Goal: Find specific page/section: Find specific page/section

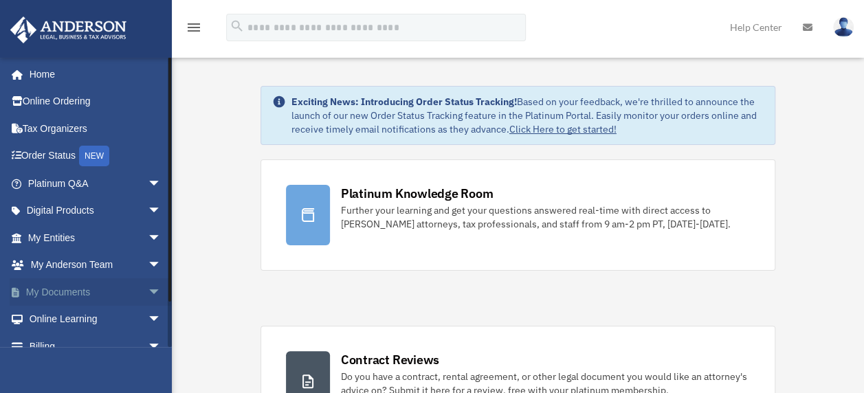
click at [148, 289] on span "arrow_drop_down" at bounding box center [161, 292] width 27 height 28
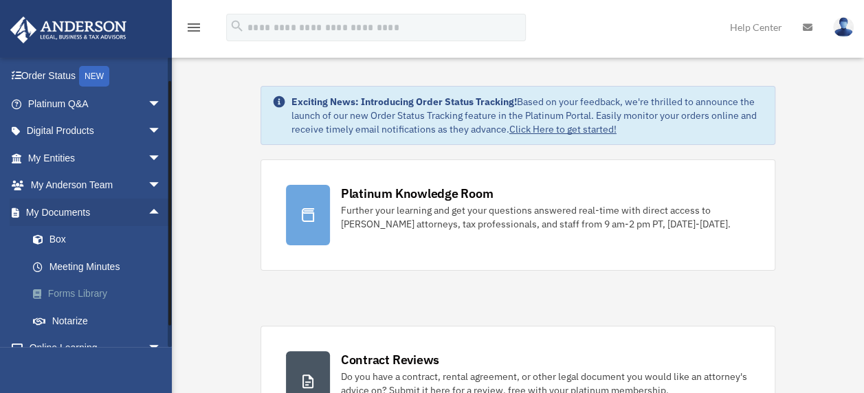
scroll to position [79, 0]
click at [69, 161] on link "My Entities arrow_drop_down" at bounding box center [96, 158] width 172 height 27
click at [148, 157] on span "arrow_drop_down" at bounding box center [161, 159] width 27 height 28
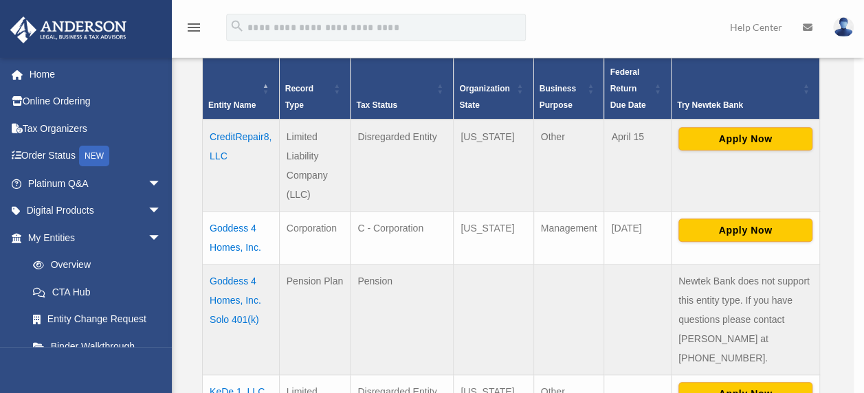
scroll to position [302, 0]
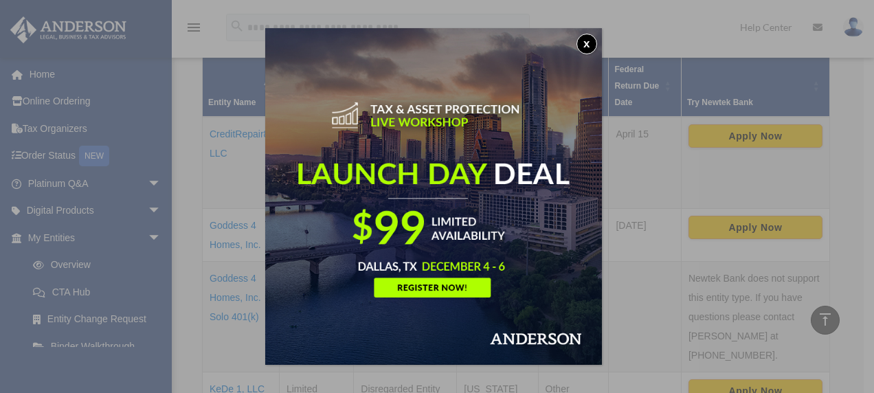
click at [592, 45] on button "x" at bounding box center [586, 44] width 21 height 21
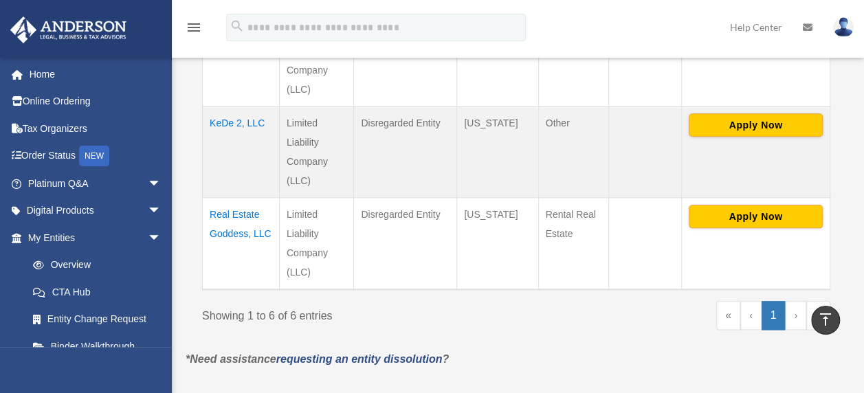
scroll to position [664, 0]
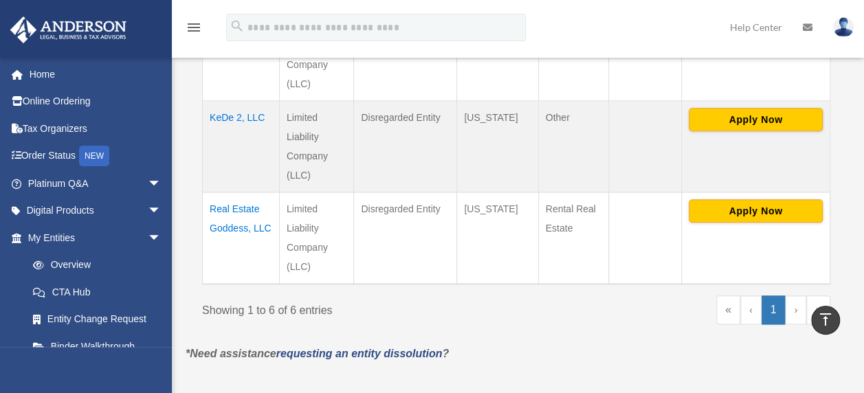
click at [246, 192] on td "Real Estate Goddess, LLC" at bounding box center [241, 238] width 77 height 92
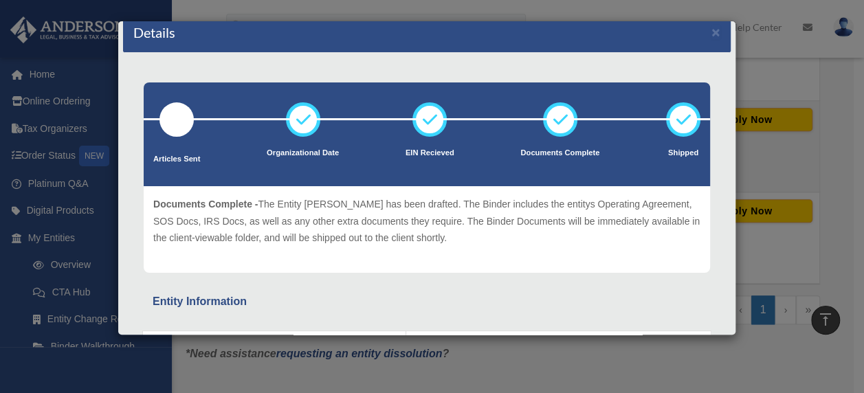
scroll to position [0, 0]
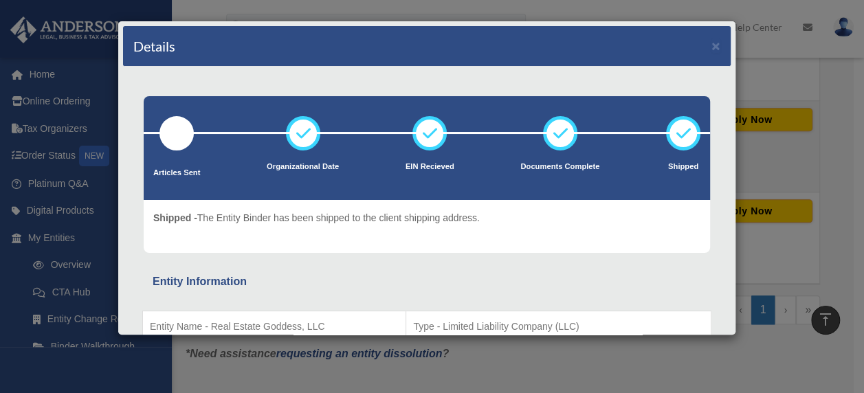
click at [824, 146] on div "Details × Articles Sent Organizational Date" at bounding box center [432, 196] width 864 height 393
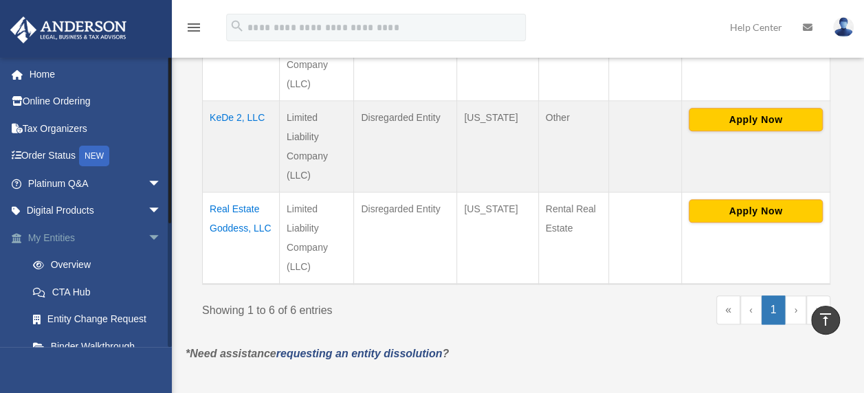
click at [70, 234] on link "My Entities arrow_drop_down" at bounding box center [96, 237] width 172 height 27
click at [100, 210] on link "Digital Products arrow_drop_down" at bounding box center [96, 210] width 172 height 27
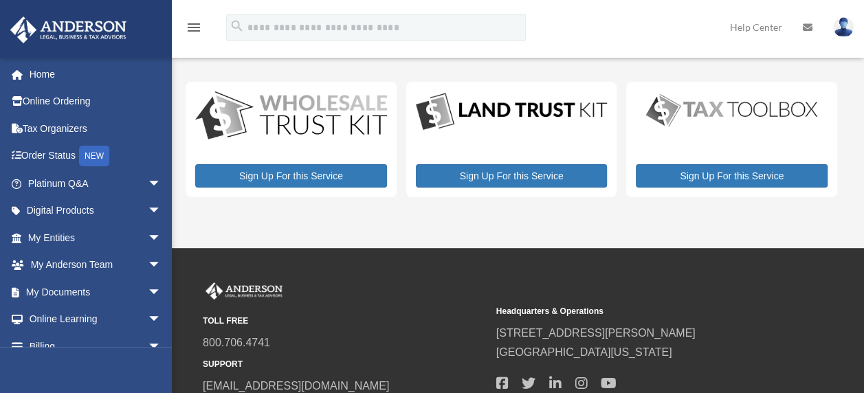
click at [71, 243] on link "My Entities arrow_drop_down" at bounding box center [96, 237] width 172 height 27
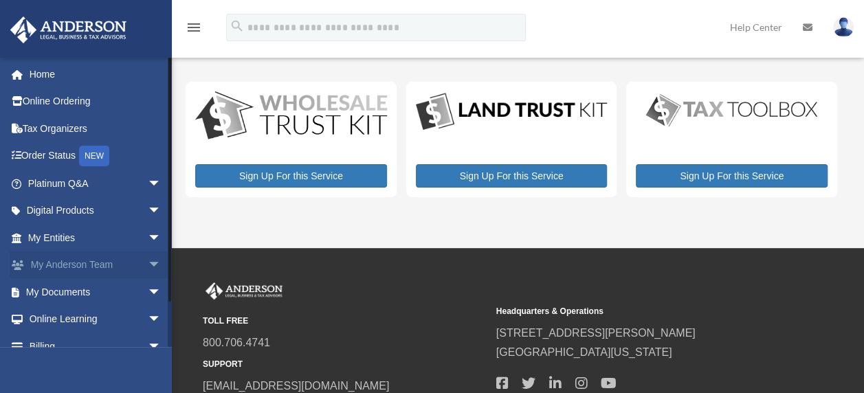
scroll to position [43, 0]
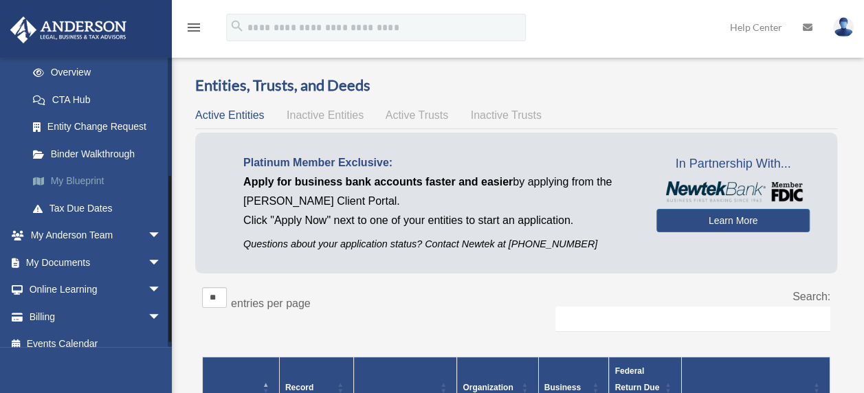
scroll to position [199, 0]
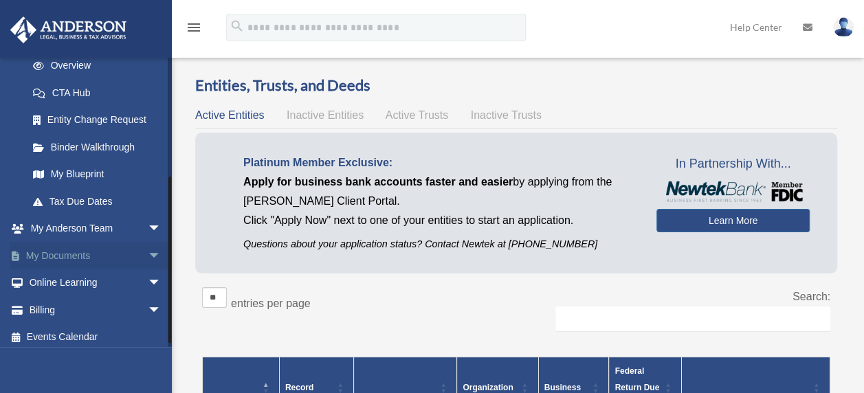
click at [148, 251] on span "arrow_drop_down" at bounding box center [161, 256] width 27 height 28
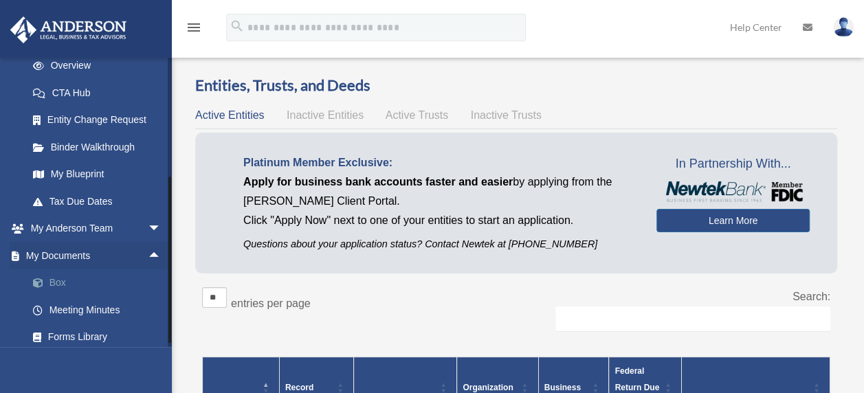
click at [61, 279] on link "Box" at bounding box center [100, 282] width 163 height 27
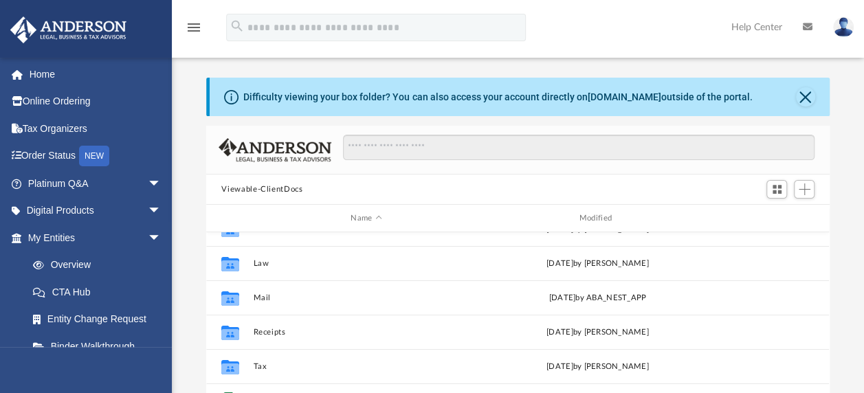
scroll to position [54, 0]
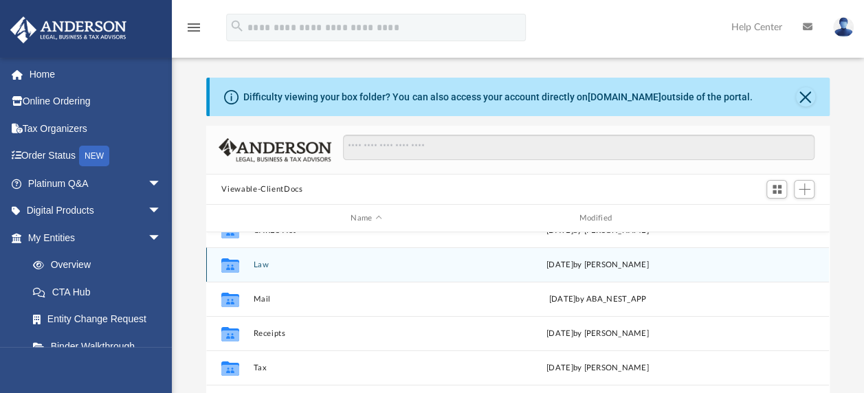
click at [262, 258] on div "Collaborated Folder Law [DATE] by [PERSON_NAME]" at bounding box center [517, 264] width 622 height 34
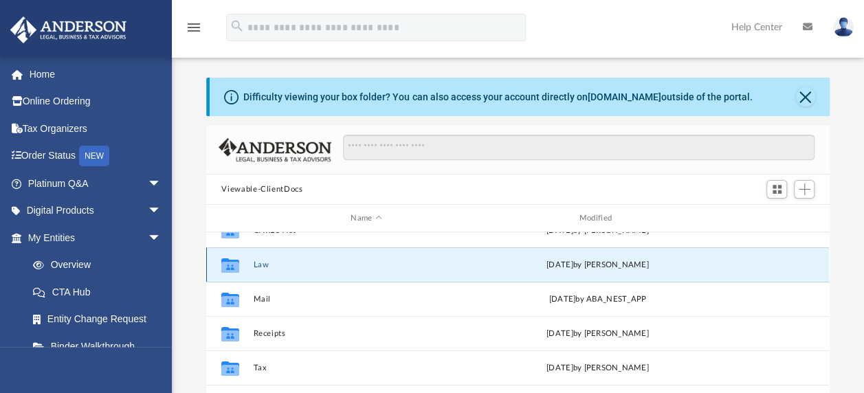
click at [268, 264] on button "Law" at bounding box center [366, 264] width 225 height 9
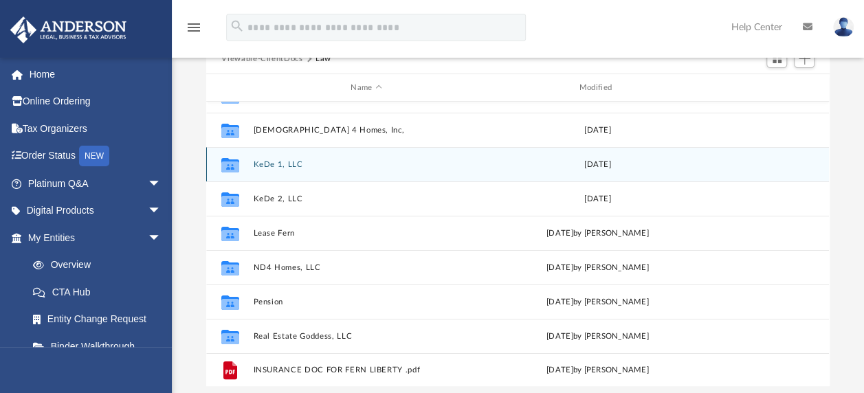
scroll to position [131, 0]
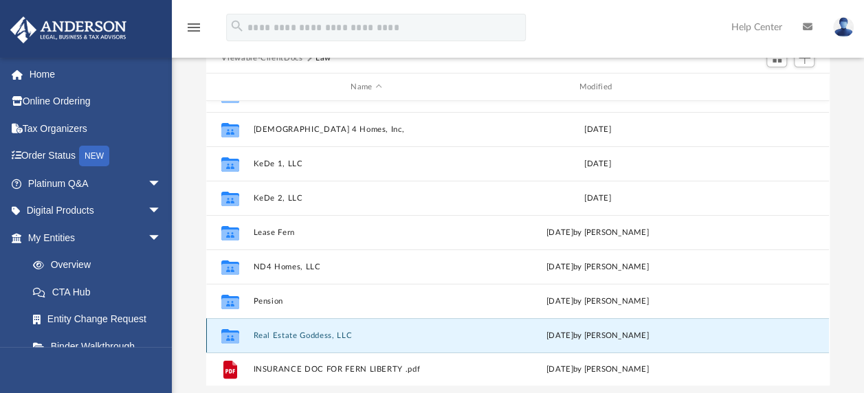
click at [331, 333] on button "Real Estate Goddess, LLC" at bounding box center [366, 335] width 225 height 9
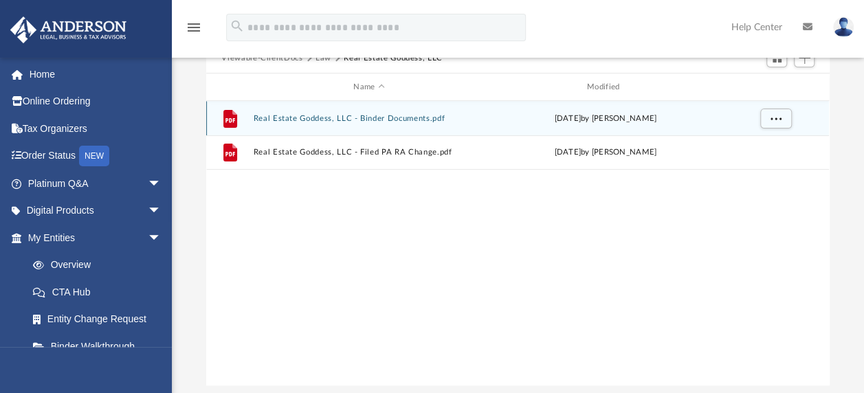
scroll to position [0, 0]
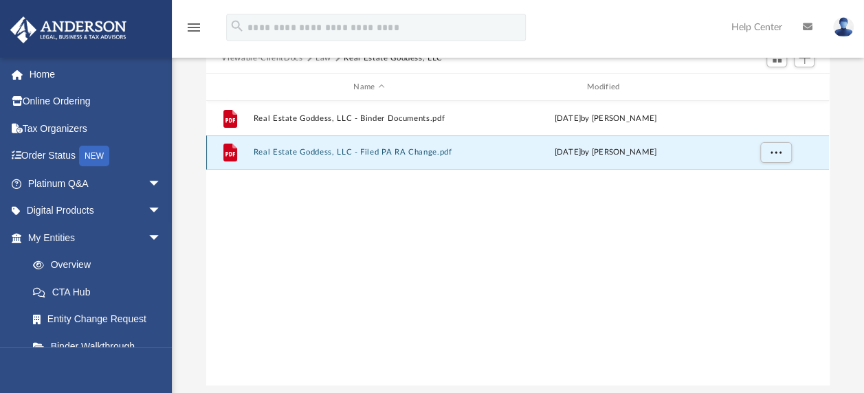
click at [354, 149] on button "Real Estate Goddess, LLC - Filed PA RA Change.pdf" at bounding box center [369, 152] width 231 height 9
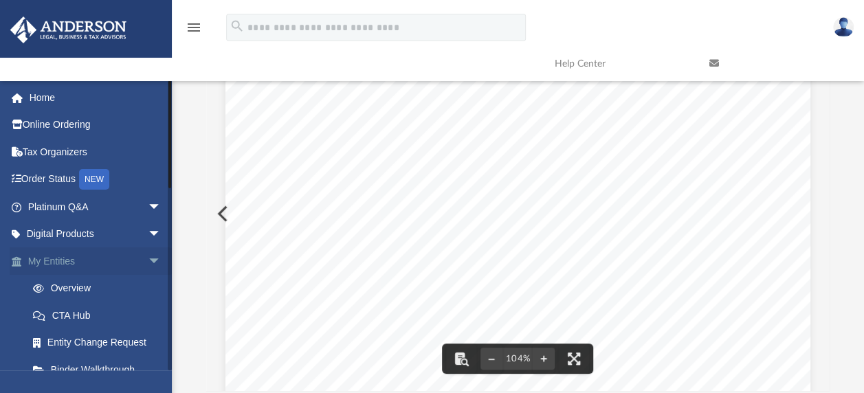
click at [68, 261] on link "My Entities arrow_drop_down" at bounding box center [96, 260] width 172 height 27
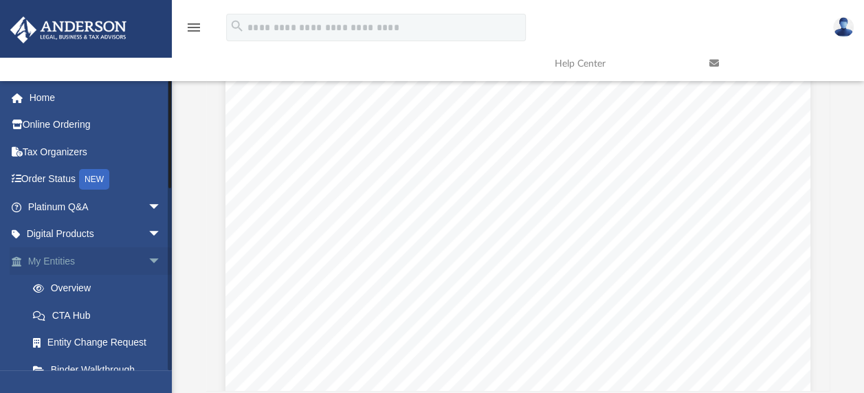
click at [68, 261] on link "My Entities arrow_drop_down" at bounding box center [96, 260] width 172 height 27
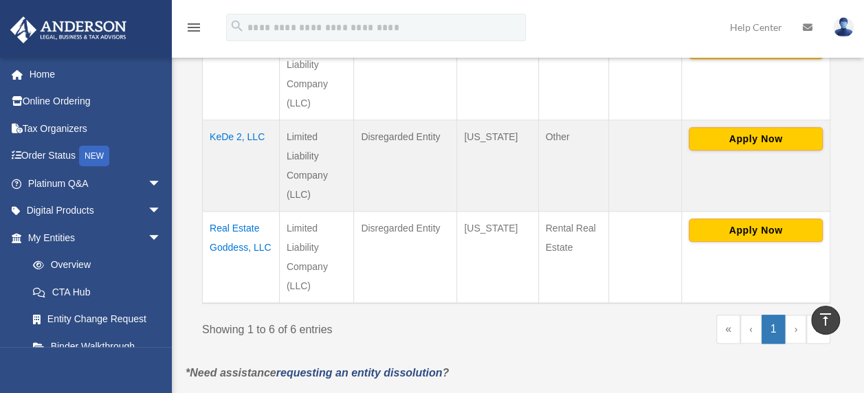
scroll to position [646, 0]
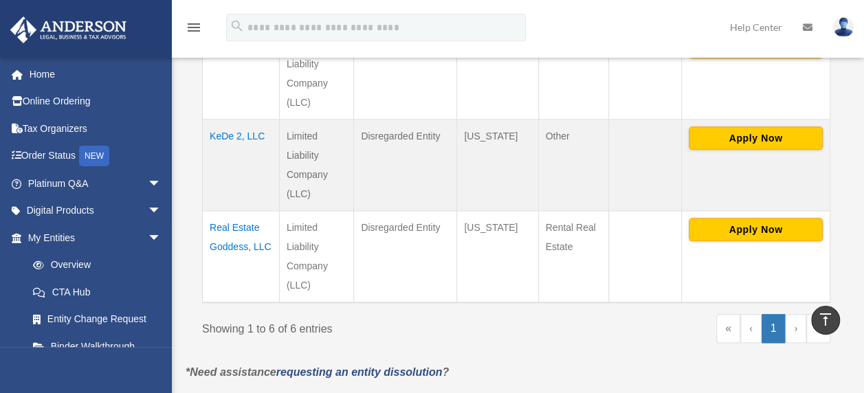
click at [242, 228] on td "Real Estate Goddess, LLC" at bounding box center [241, 257] width 77 height 92
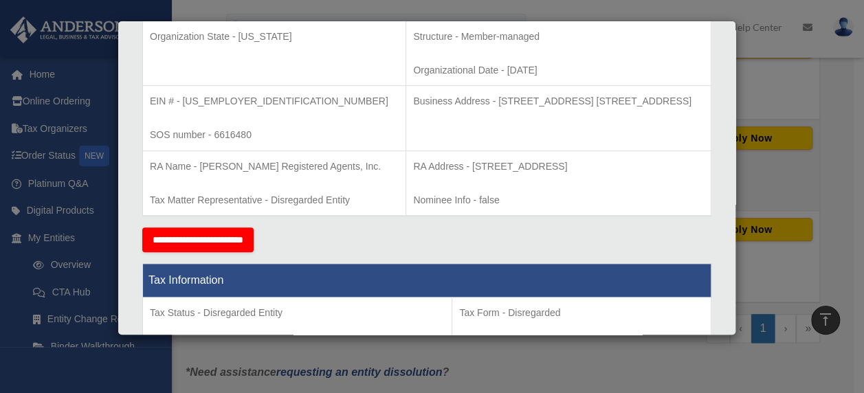
scroll to position [342, 0]
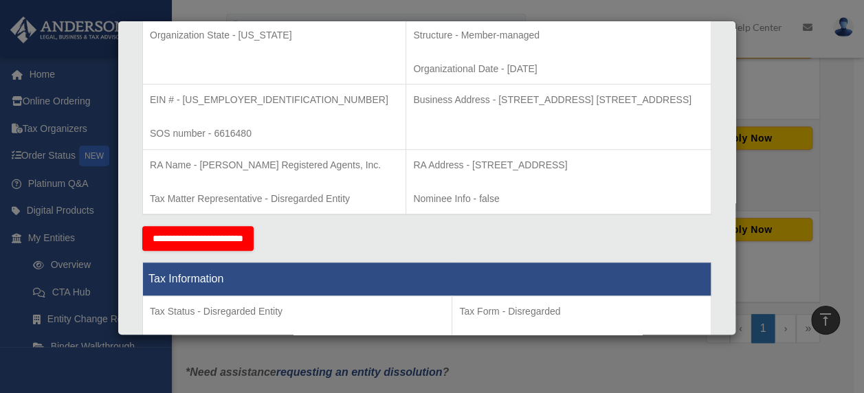
click at [826, 157] on div "Details × Articles Sent Organizational Date" at bounding box center [432, 196] width 864 height 393
